Goal: Find specific page/section: Find specific page/section

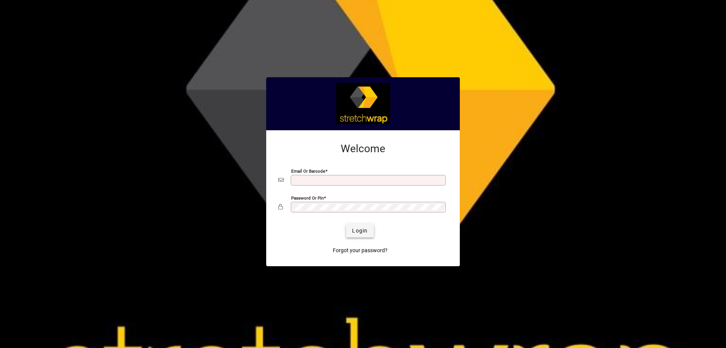
type input "**********"
click at [366, 230] on span "Login" at bounding box center [360, 231] width 16 height 8
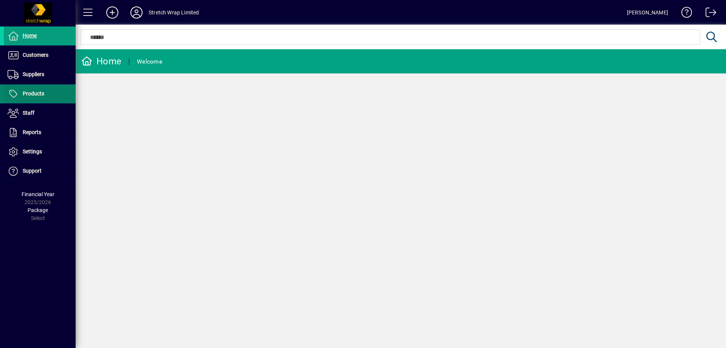
click at [36, 94] on span "Products" at bounding box center [34, 93] width 22 height 6
